Goal: Task Accomplishment & Management: Use online tool/utility

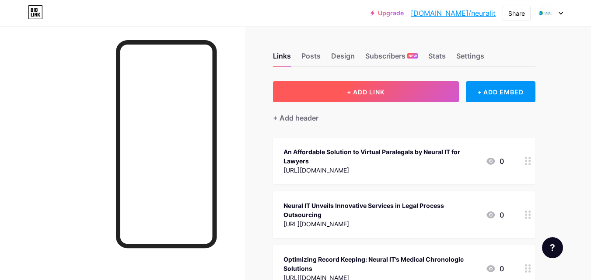
click at [387, 89] on button "+ ADD LINK" at bounding box center [366, 91] width 186 height 21
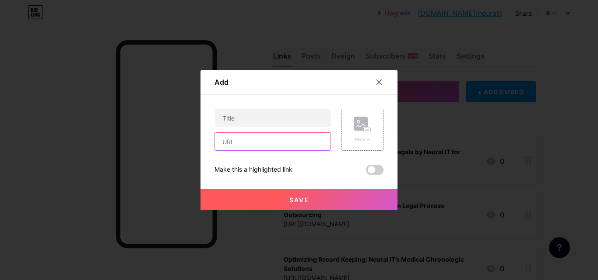
click at [248, 143] on input "text" at bounding box center [272, 141] width 115 height 17
paste input "[URL][DOMAIN_NAME]"
type input "[URL][DOMAIN_NAME]"
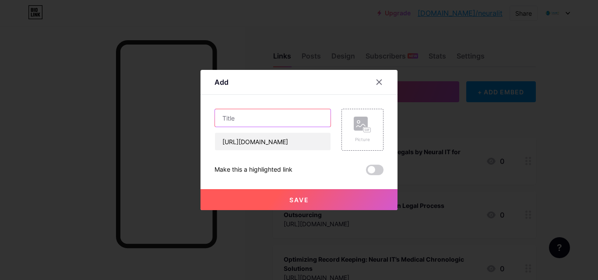
click at [245, 119] on input "text" at bounding box center [272, 117] width 115 height 17
paste input "Demand Letter for Insurance Settlement: How Neural IT Helps Law Firms Win Smart…"
type input "Demand Letter for Insurance Settlement: How Neural IT Helps Law Firms Win Smart…"
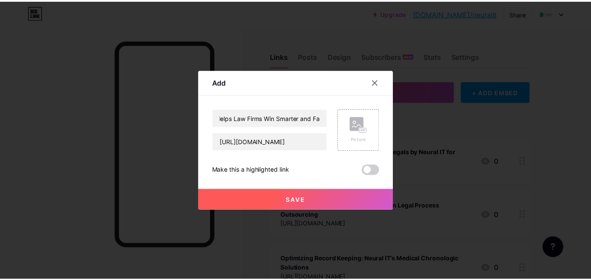
scroll to position [0, 0]
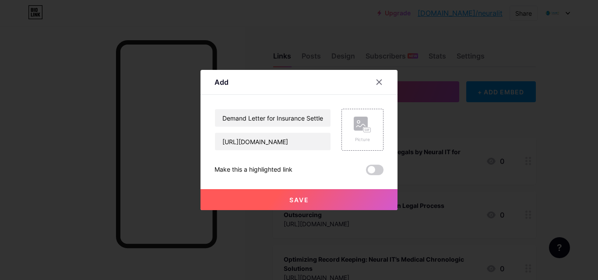
click at [271, 199] on button "Save" at bounding box center [298, 199] width 197 height 21
